Goal: Obtain resource: Download file/media

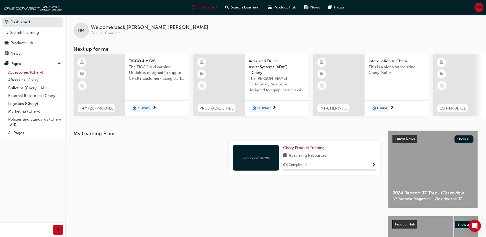
click at [24, 72] on link "Accessories (Chery)" at bounding box center [34, 72] width 57 height 8
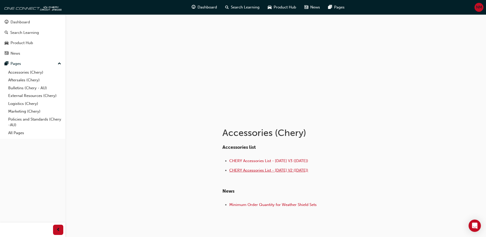
click at [266, 169] on span "CHERY Accessories List - [DATE] V2 ([DATE])" at bounding box center [268, 170] width 79 height 5
click at [292, 163] on span "CHERY Accessories List - [DATE] V3 ([DATE])" at bounding box center [268, 160] width 79 height 5
